Goal: Information Seeking & Learning: Learn about a topic

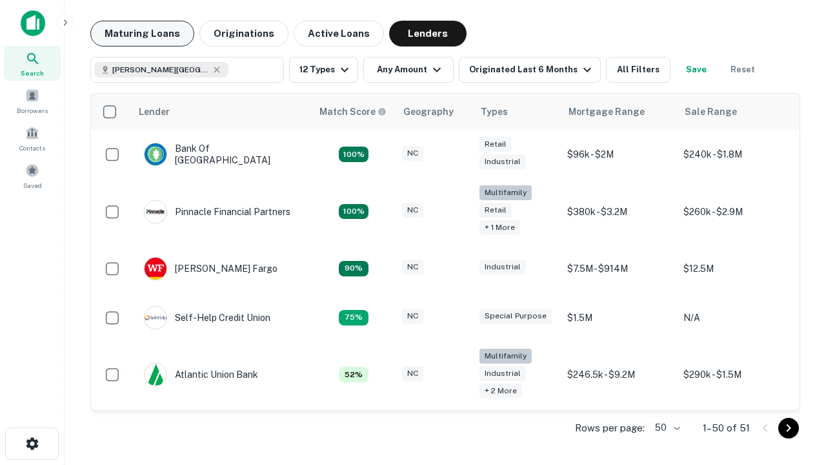
click at [142, 34] on button "Maturing Loans" at bounding box center [142, 34] width 104 height 26
